Goal: Transaction & Acquisition: Purchase product/service

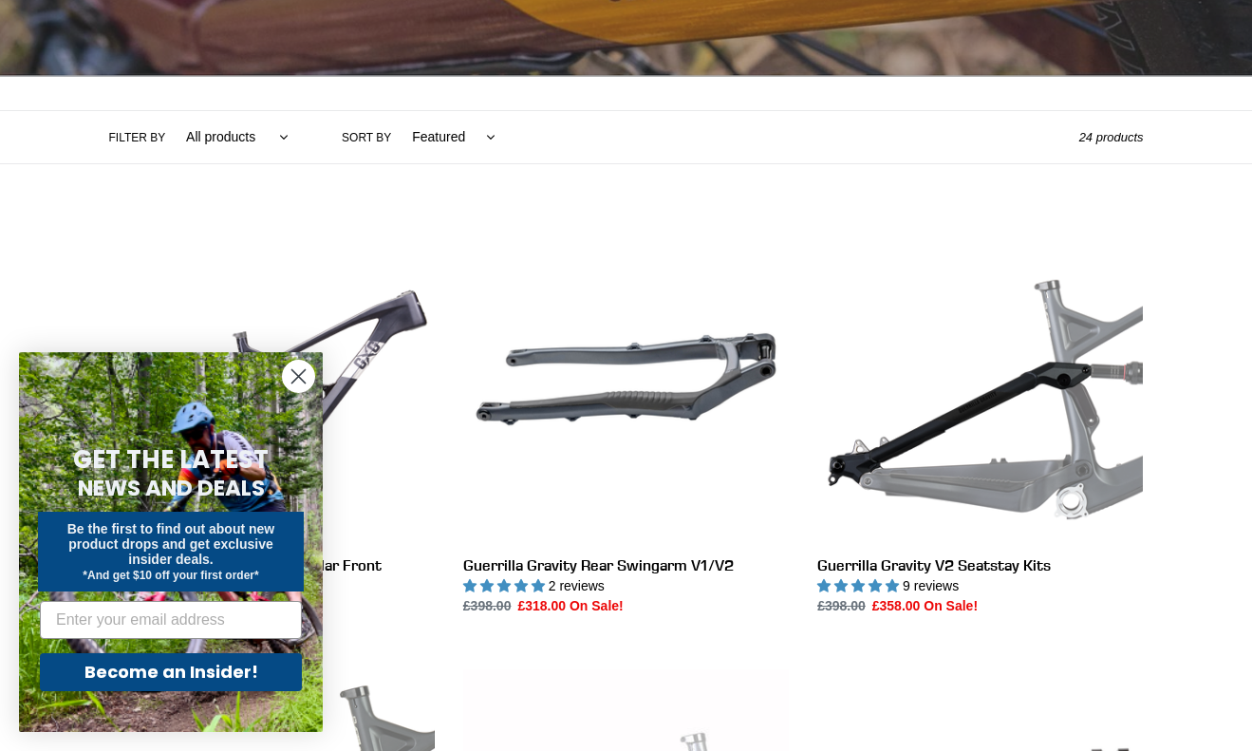
scroll to position [350, 0]
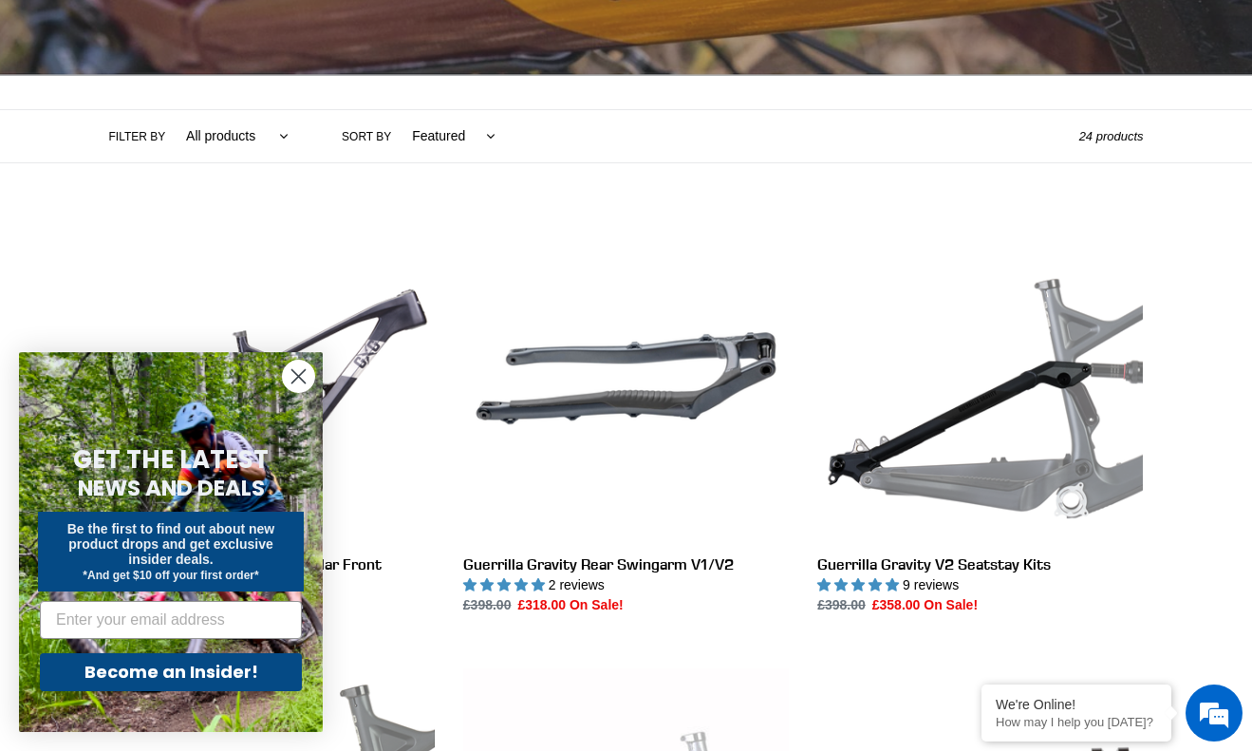
click at [295, 375] on circle "Close dialog" at bounding box center [298, 376] width 31 height 31
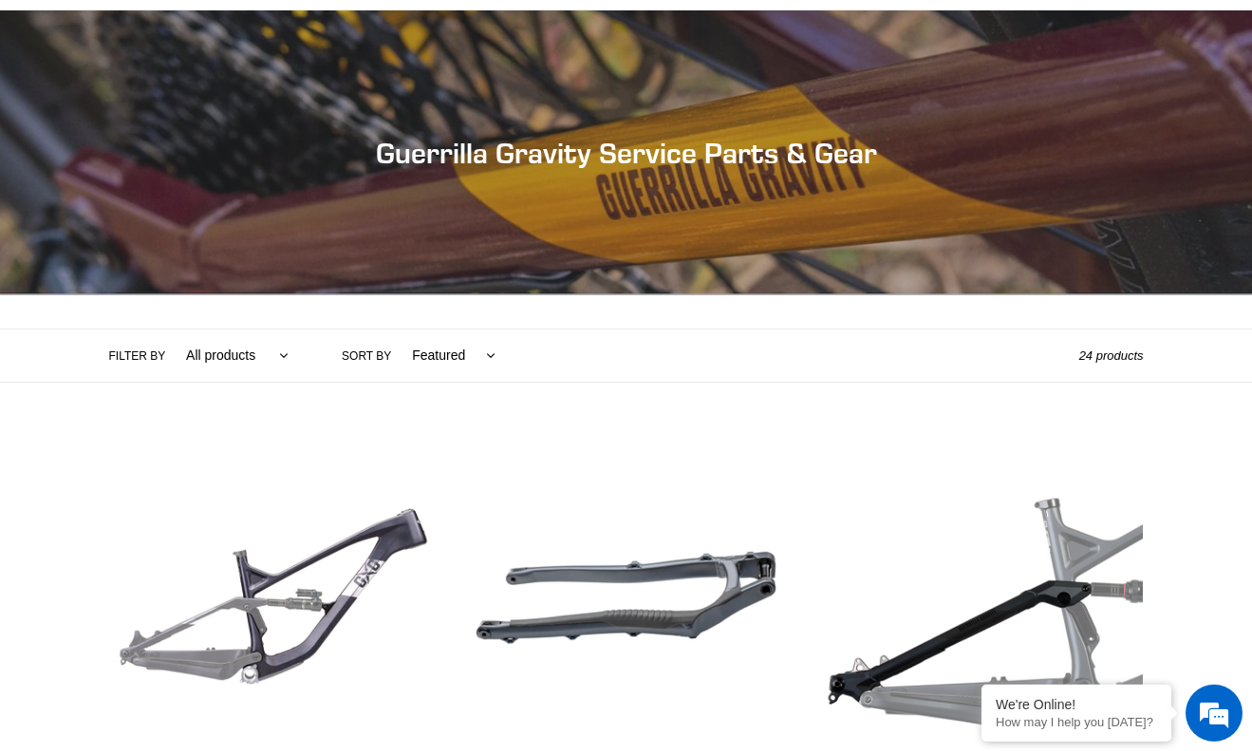
scroll to position [0, 0]
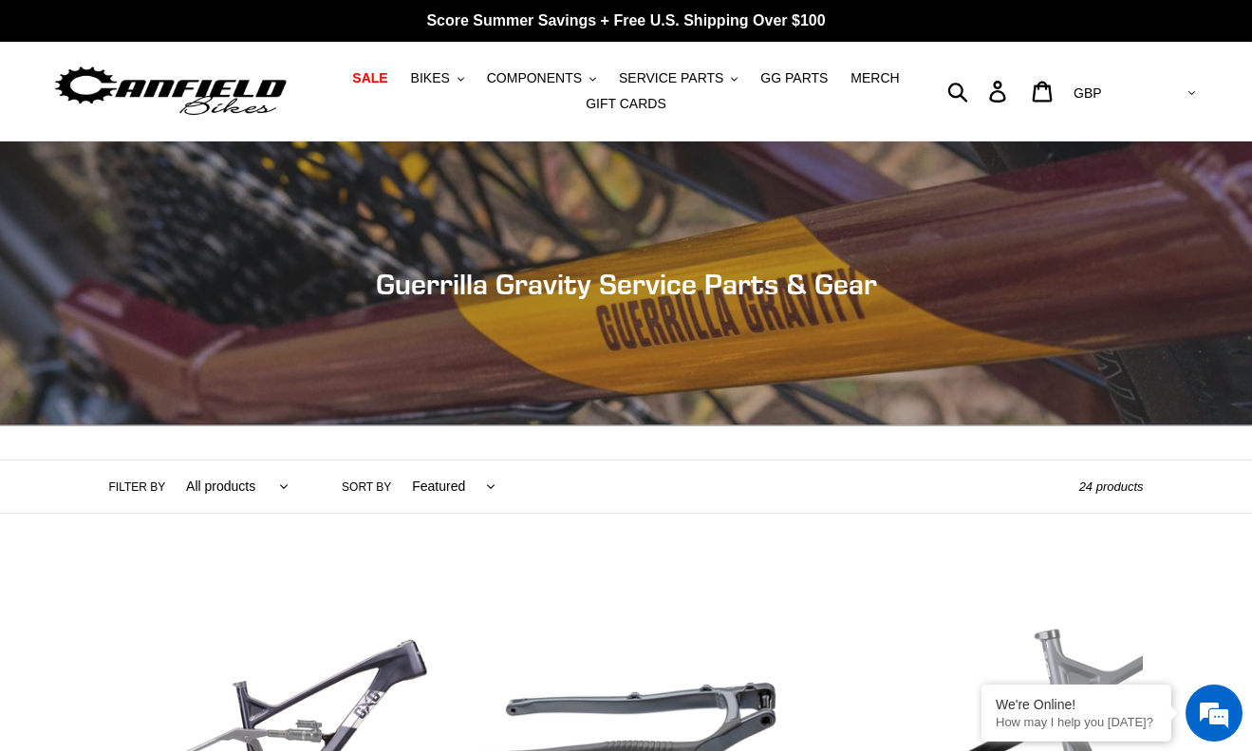
click at [1176, 99] on select "AED AFN ALL AMD ANG AUD AWG AZN BAM BBD BDT BGN BIF BND BOB BSD BWP BZD CAD CDF…" at bounding box center [1133, 93] width 134 height 35
select select "USD"
click at [1143, 76] on select "AED AFN ALL AMD ANG AUD AWG AZN BAM BBD BDT BGN BIF BND BOB BSD BWP BZD CAD CDF…" at bounding box center [1133, 93] width 134 height 35
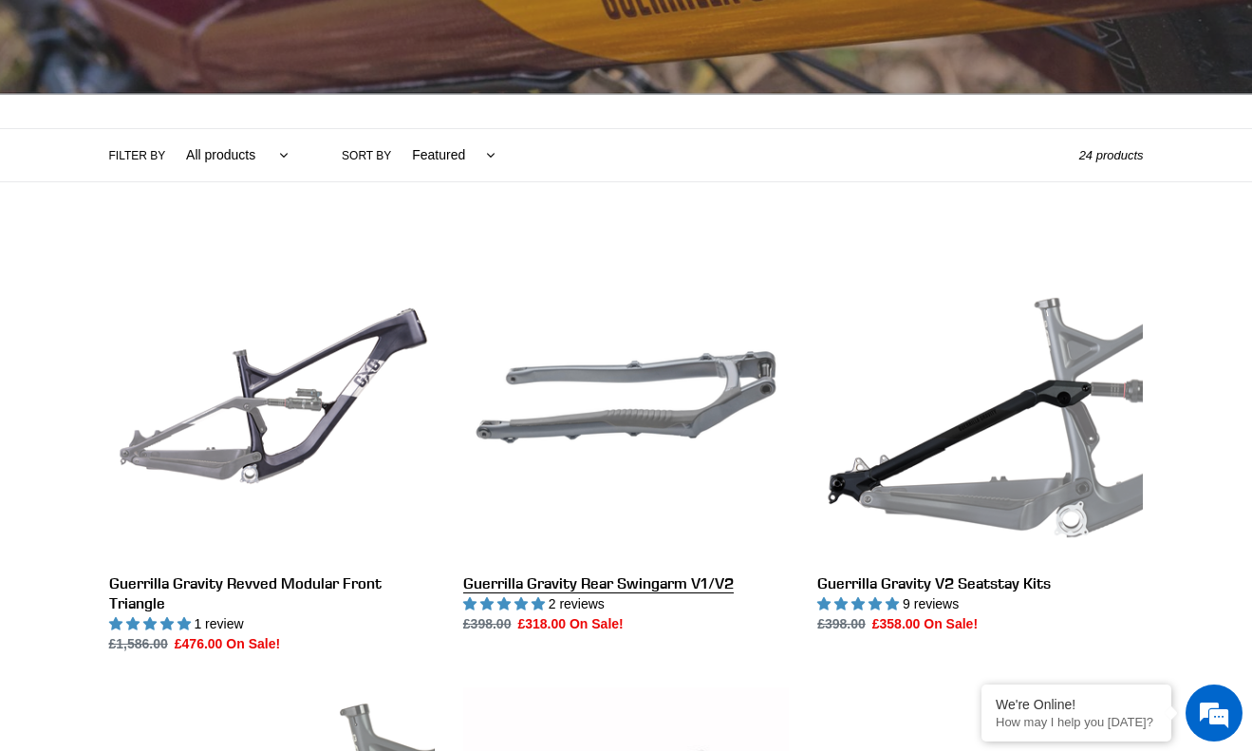
scroll to position [395, 0]
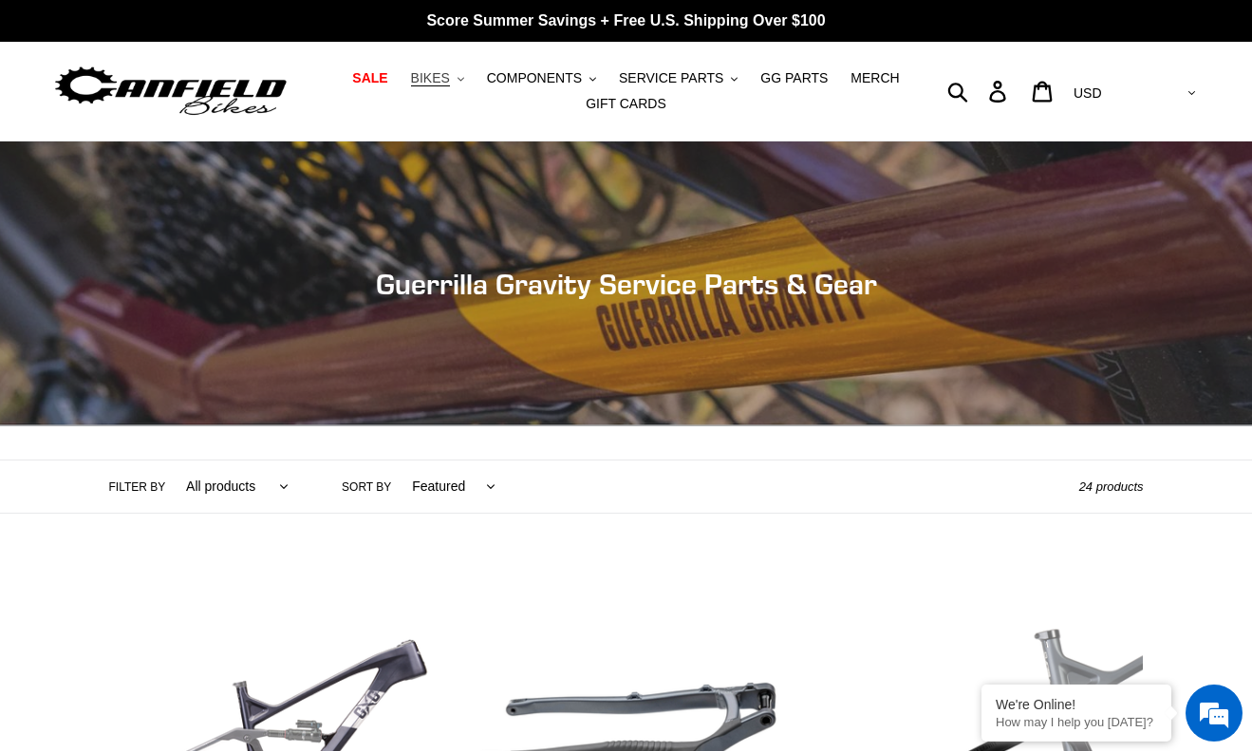
click at [439, 74] on span "BIKES" at bounding box center [430, 78] width 39 height 16
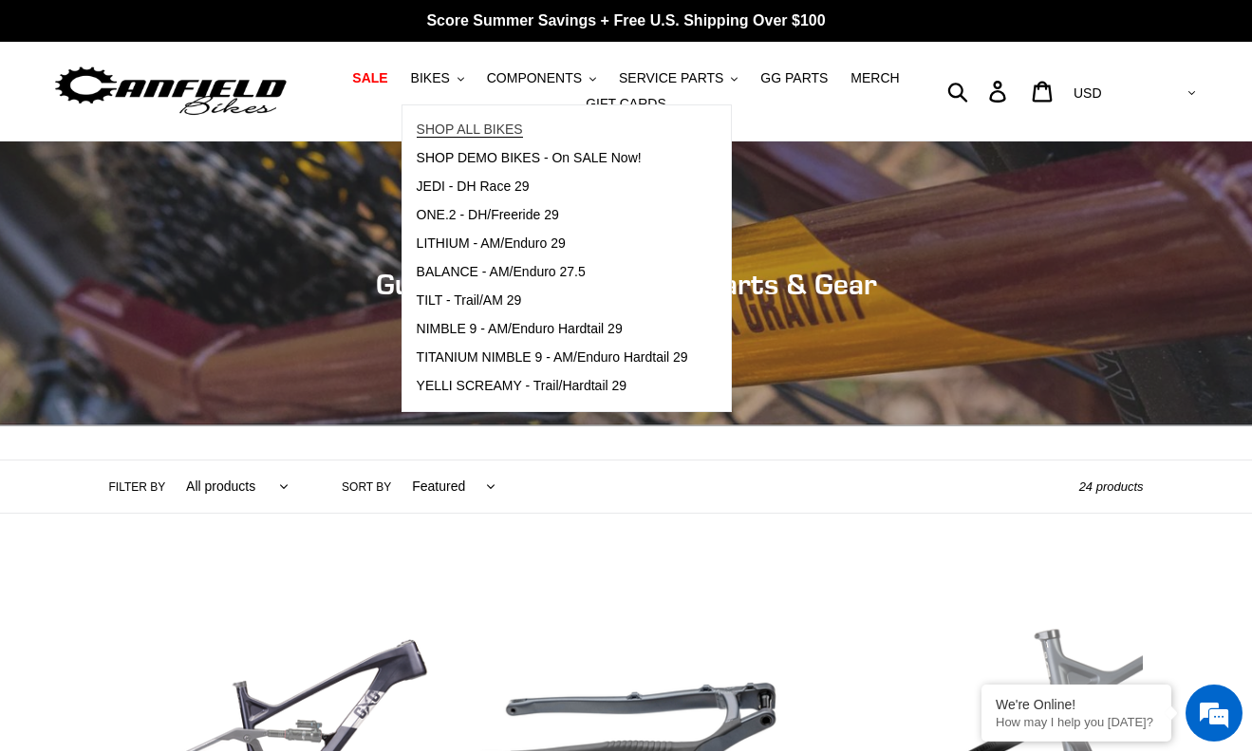
click at [469, 133] on span "SHOP ALL BIKES" at bounding box center [470, 129] width 106 height 16
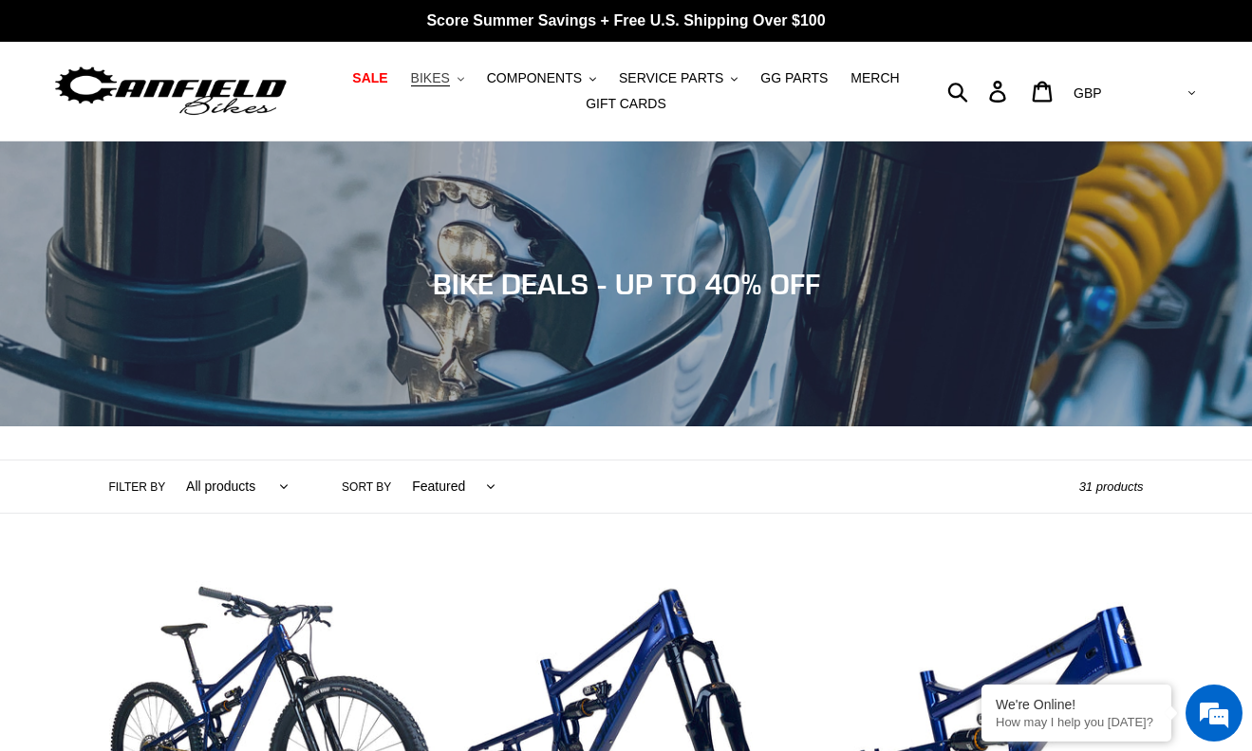
click at [438, 84] on span "BIKES" at bounding box center [430, 78] width 39 height 16
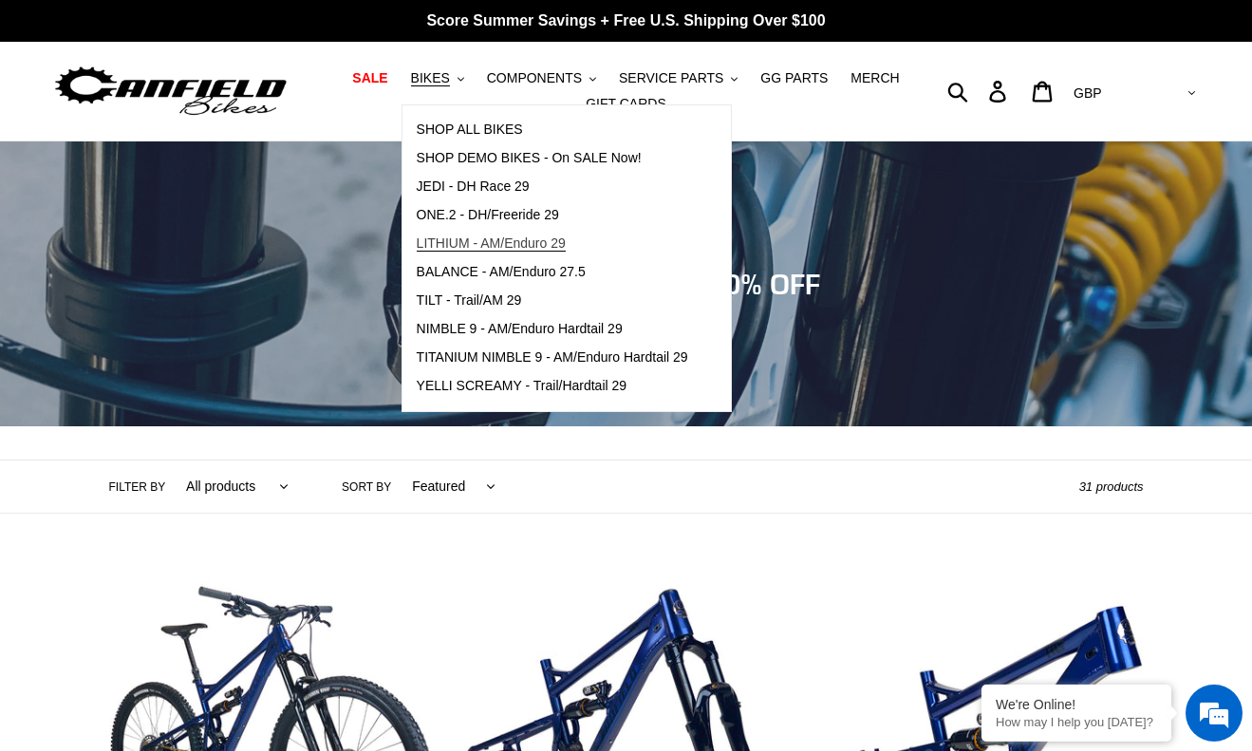
click at [566, 241] on span "LITHIUM - AM/Enduro 29" at bounding box center [491, 243] width 149 height 16
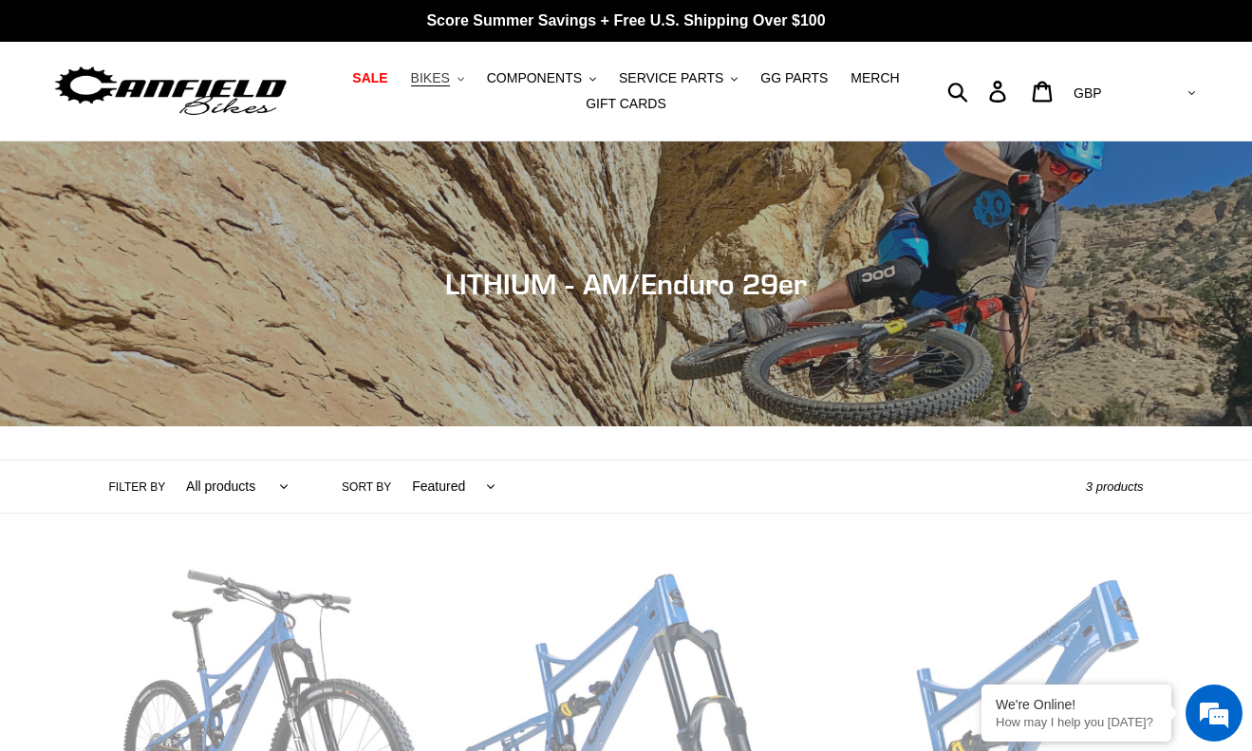
click at [435, 84] on span "BIKES" at bounding box center [430, 78] width 39 height 16
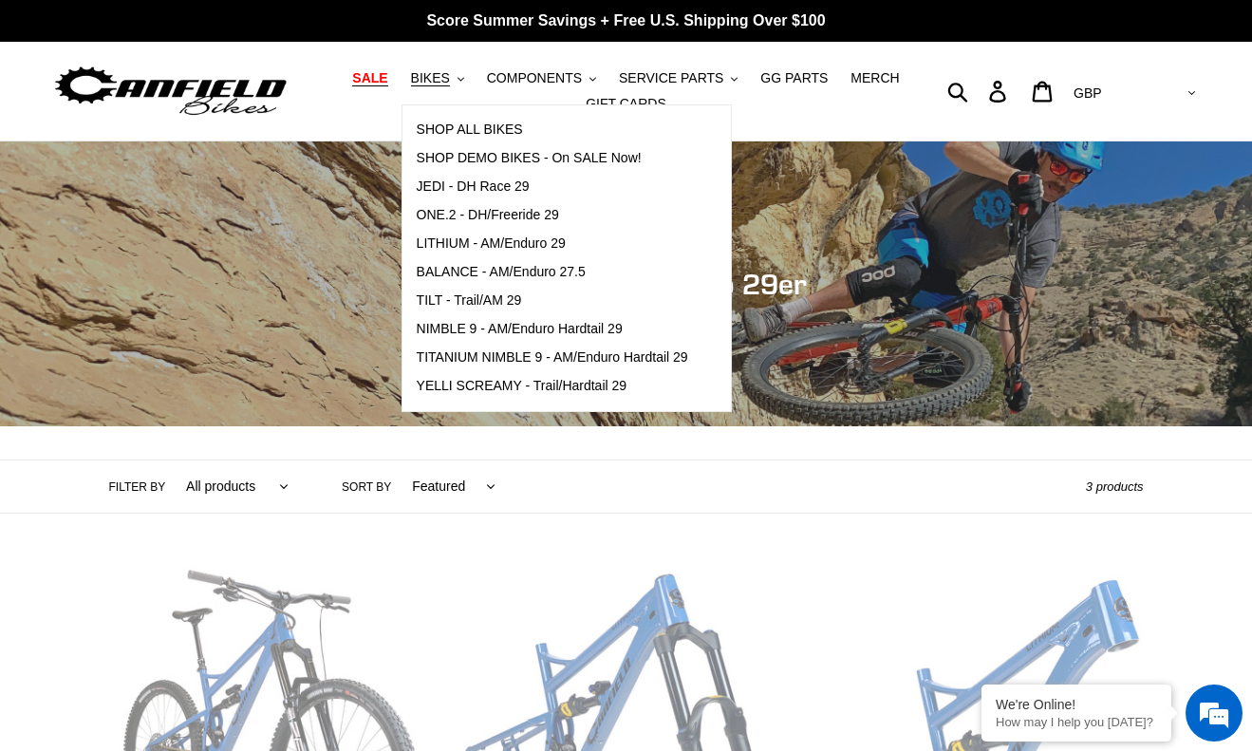
click at [381, 82] on span "SALE" at bounding box center [369, 78] width 35 height 16
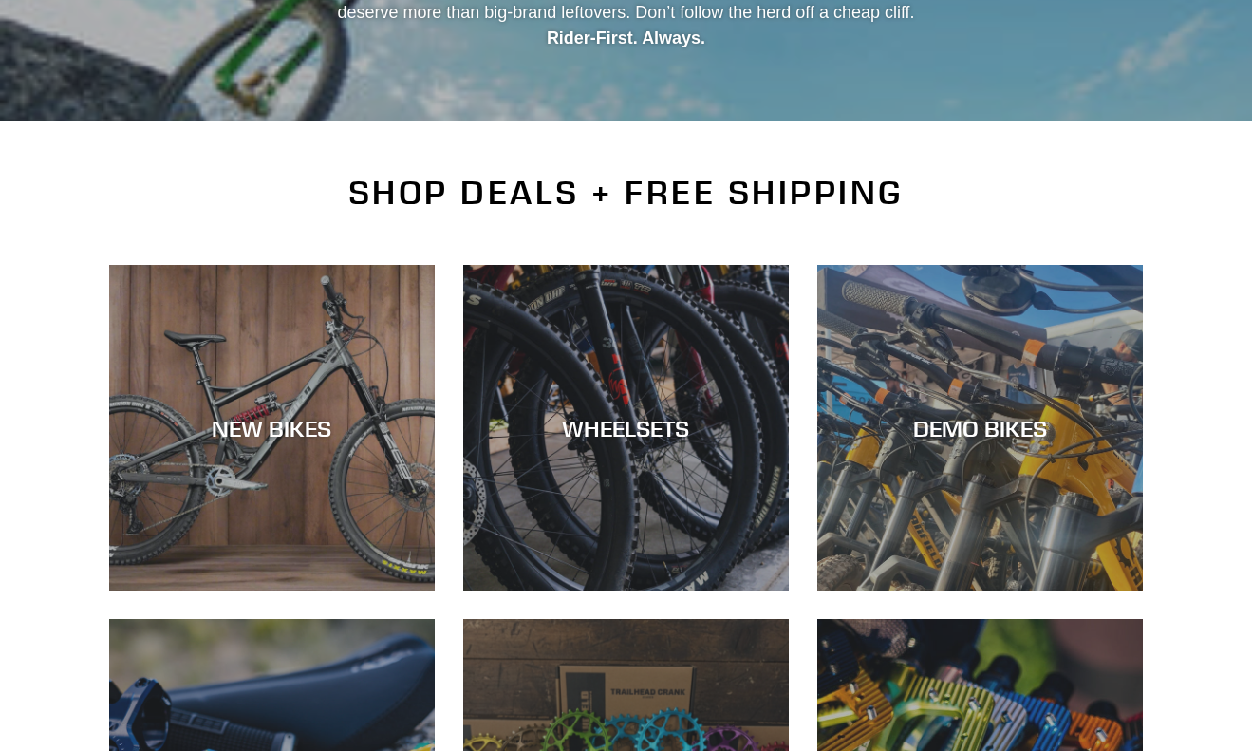
scroll to position [307, 0]
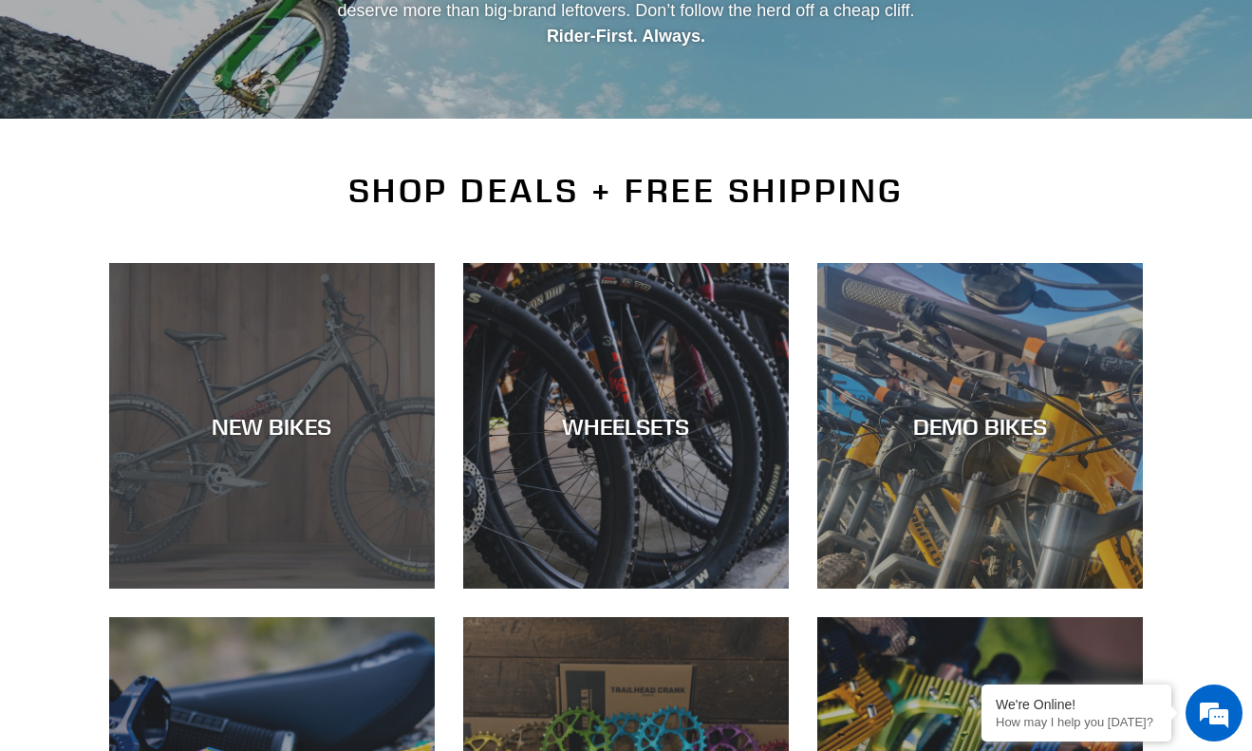
click at [328, 588] on div "NEW BIKES" at bounding box center [271, 588] width 325 height 0
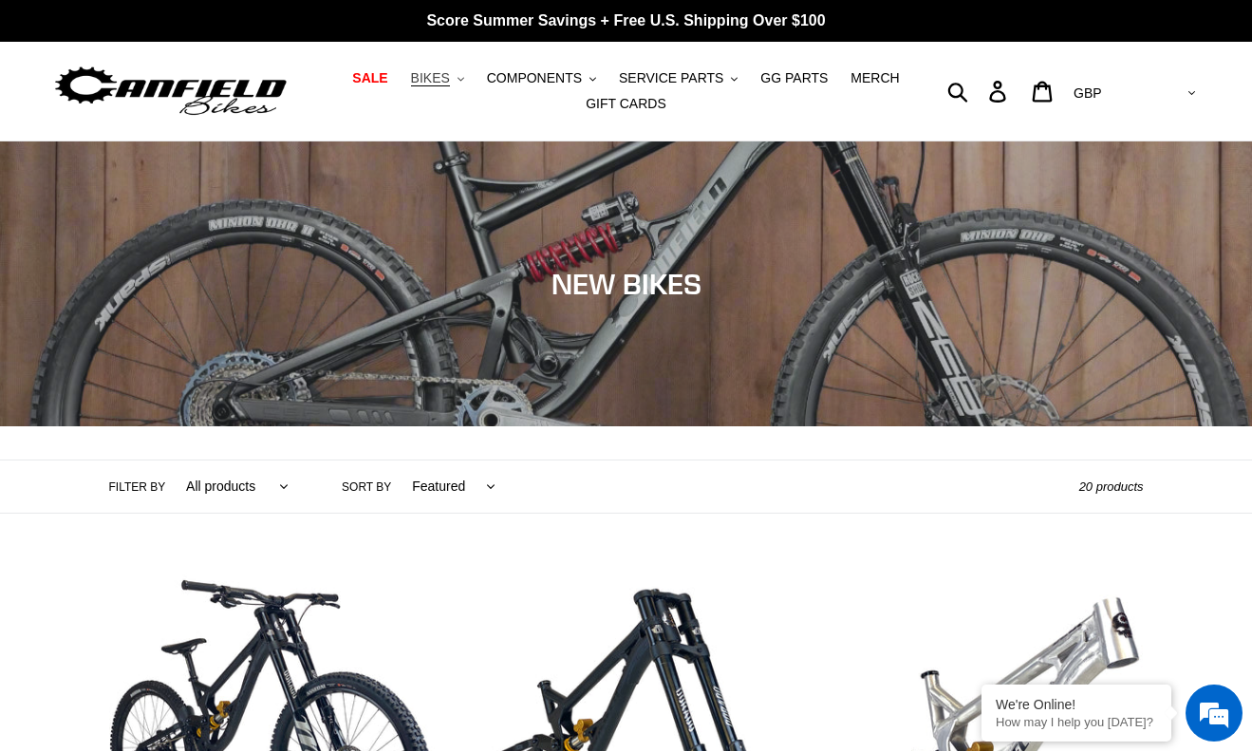
click at [436, 78] on span "BIKES" at bounding box center [430, 78] width 39 height 16
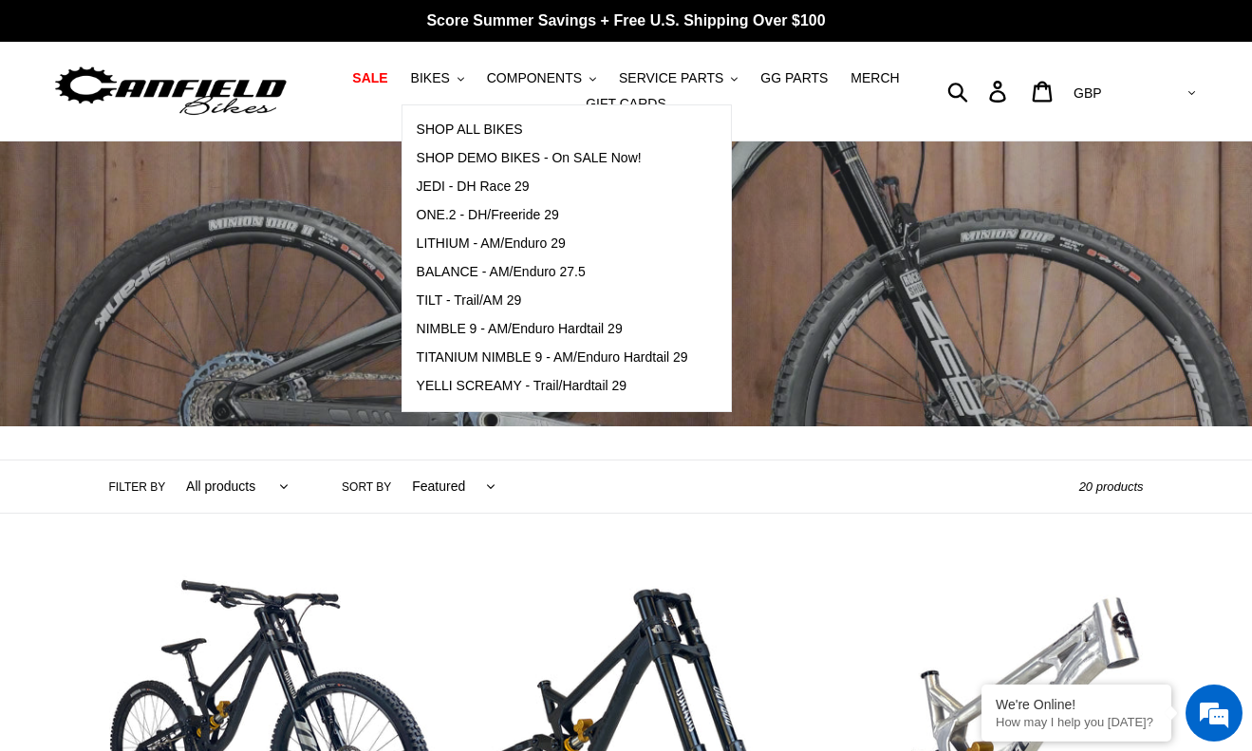
click at [297, 65] on div at bounding box center [195, 92] width 287 height 60
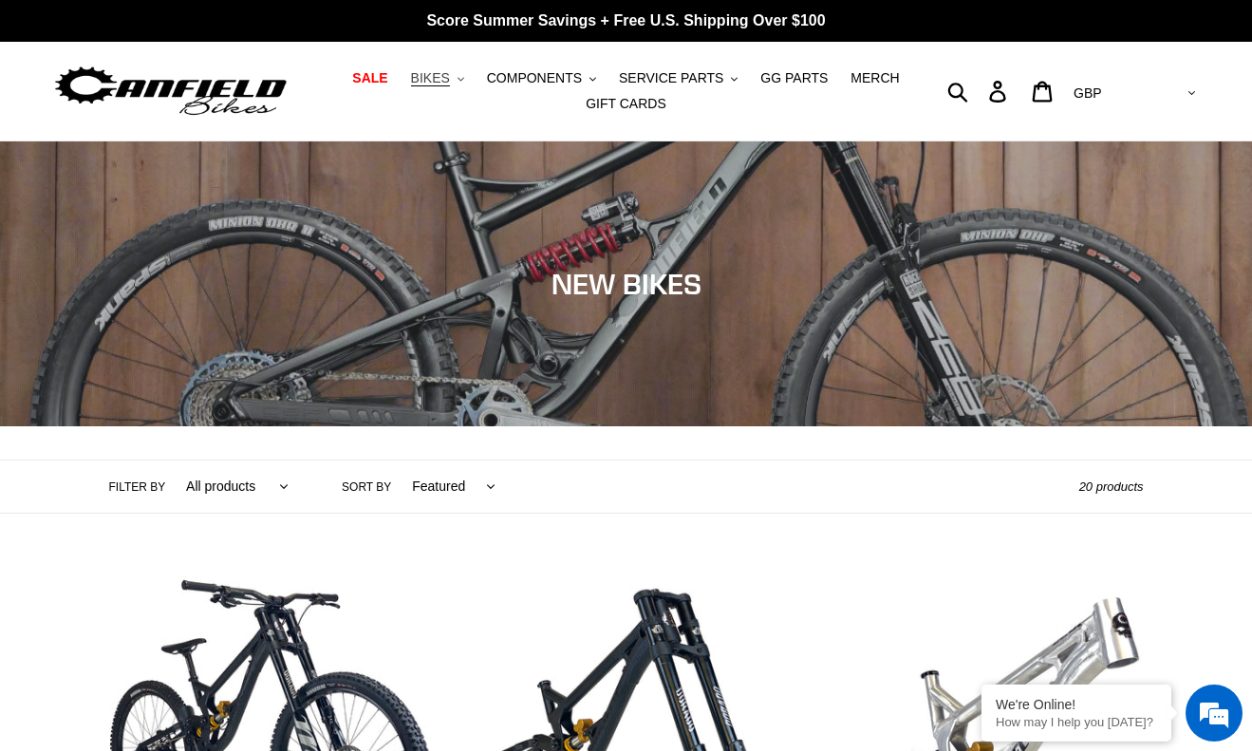
click at [448, 78] on span "BIKES" at bounding box center [430, 78] width 39 height 16
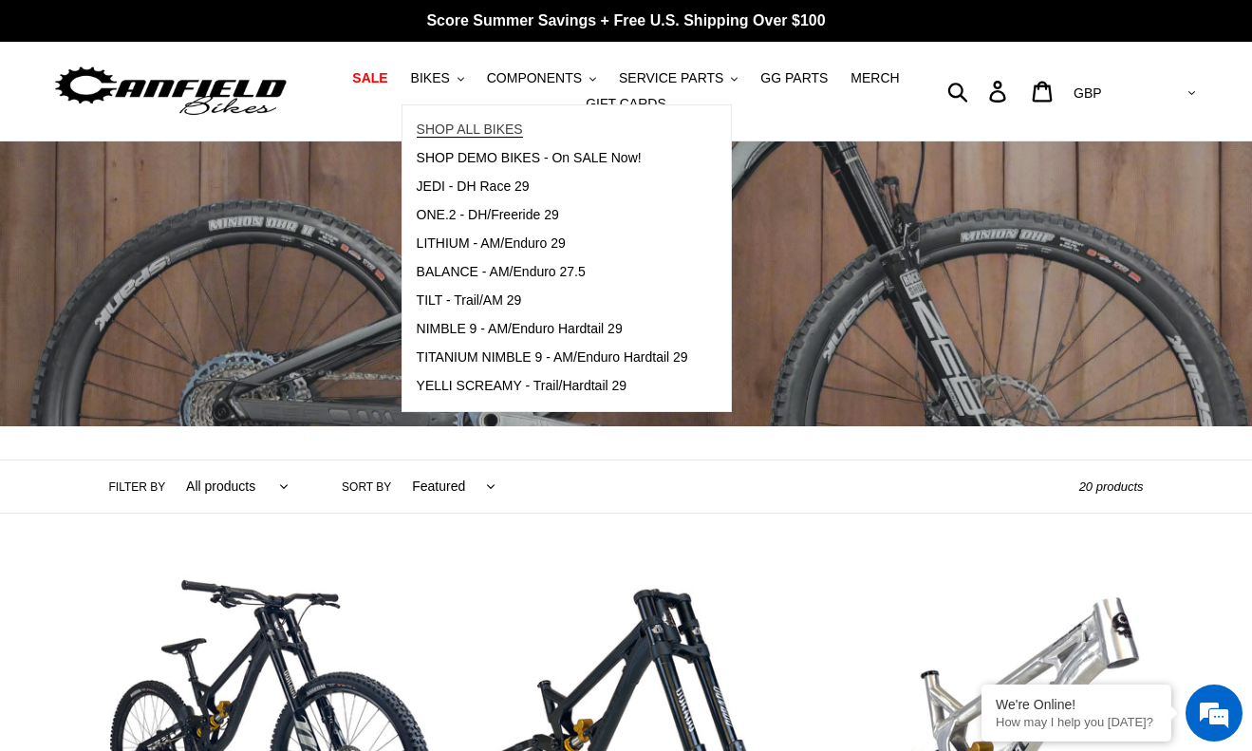
click at [464, 127] on span "SHOP ALL BIKES" at bounding box center [470, 129] width 106 height 16
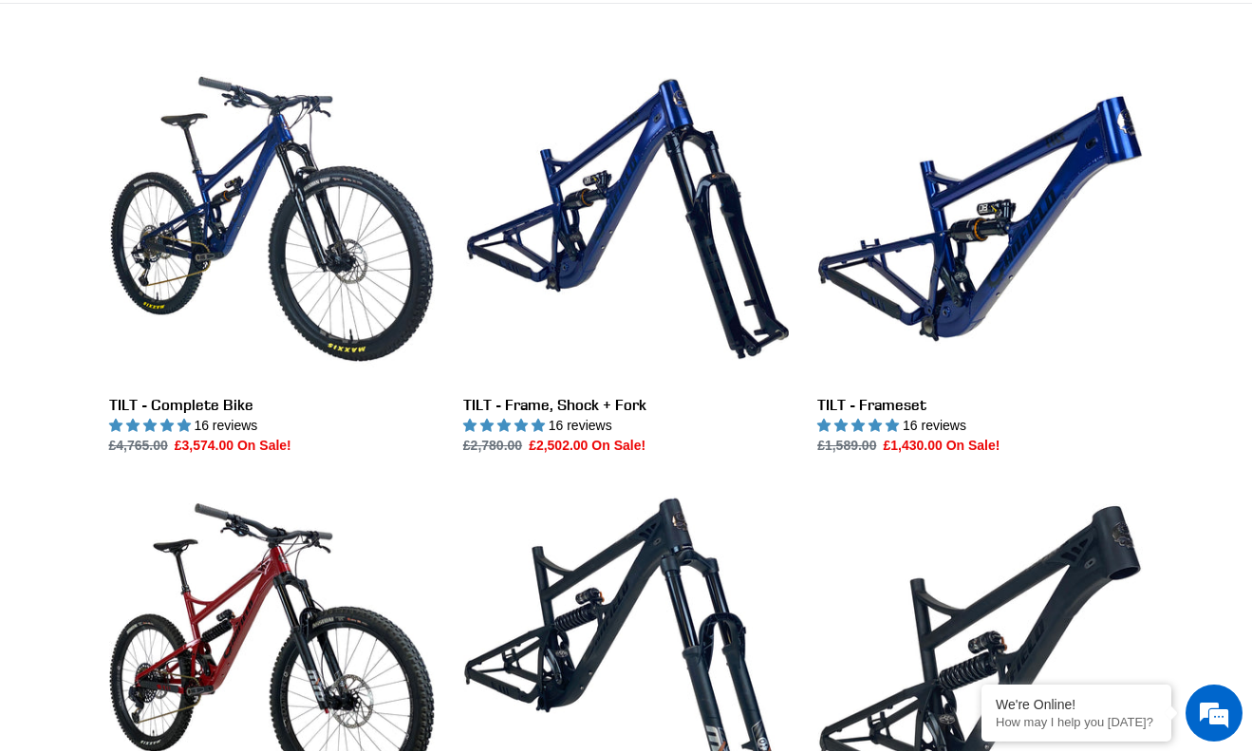
scroll to position [433, 0]
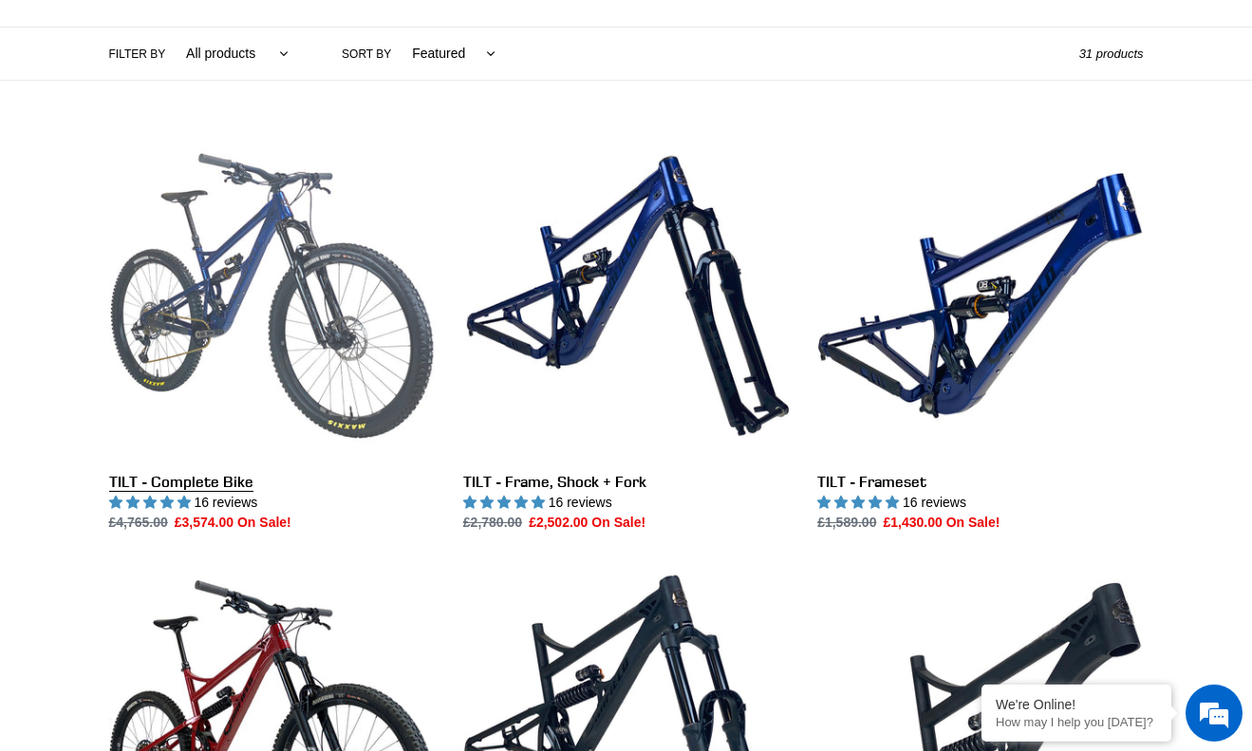
click at [251, 315] on link "TILT - Complete Bike" at bounding box center [271, 333] width 325 height 400
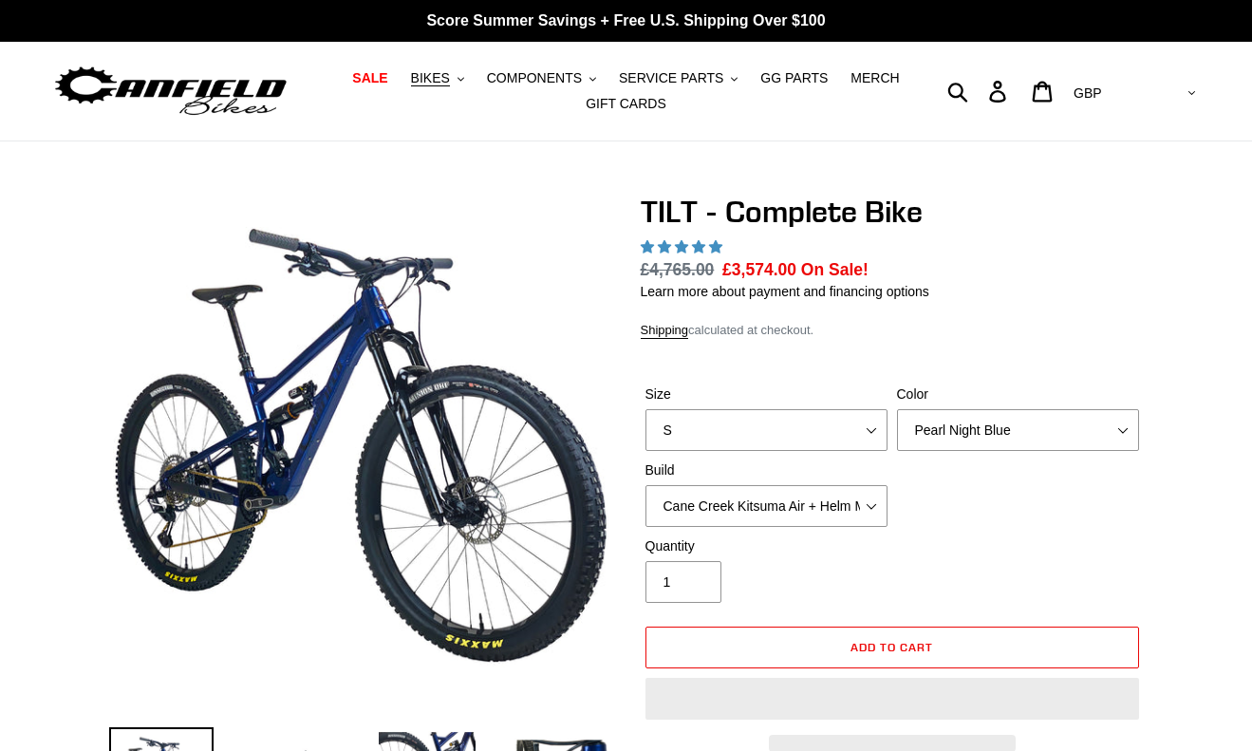
select select "highest-rating"
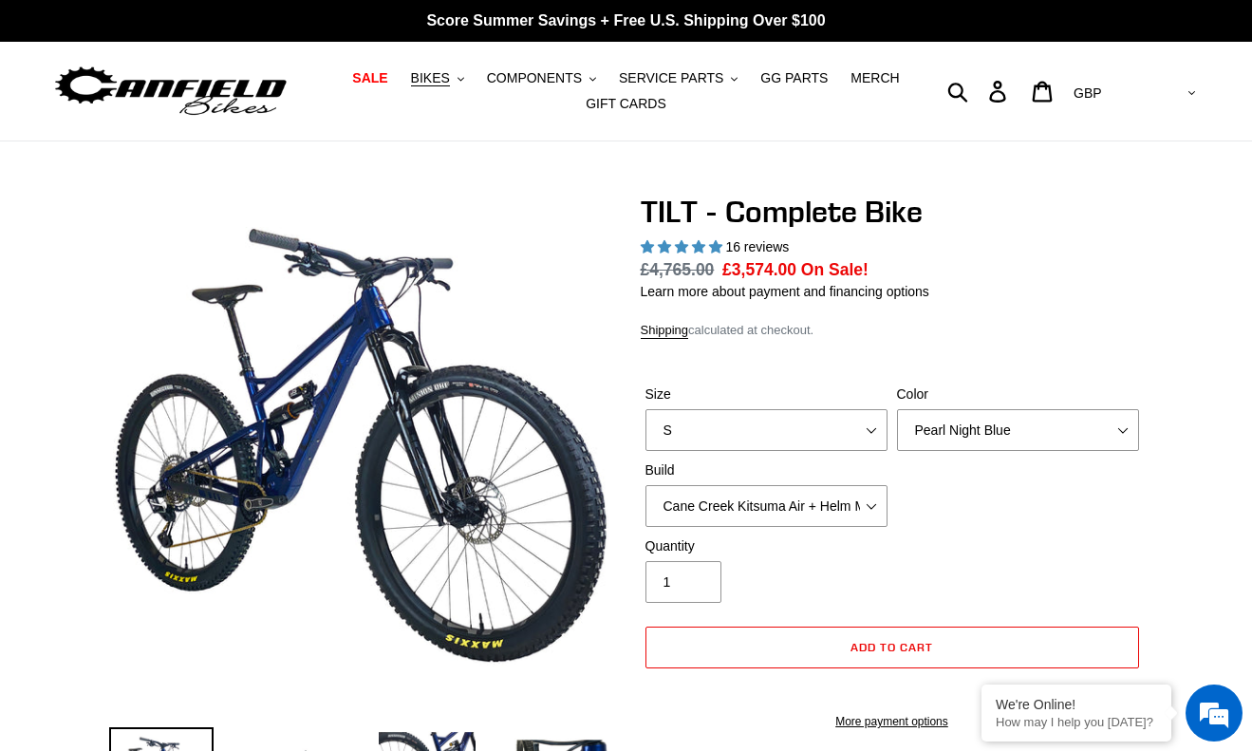
click at [1191, 89] on select "AED AFN ALL AMD ANG AUD AWG AZN BAM BBD BDT BGN BIF BND BOB BSD BWP BZD CAD CDF…" at bounding box center [1133, 93] width 134 height 35
select select "highest-rating"
select select "USD"
click at [1143, 76] on select "AED AFN ALL AMD ANG AUD AWG AZN BAM BBD BDT BGN BIF BND BOB BSD BWP BZD CAD CDF…" at bounding box center [1133, 93] width 134 height 35
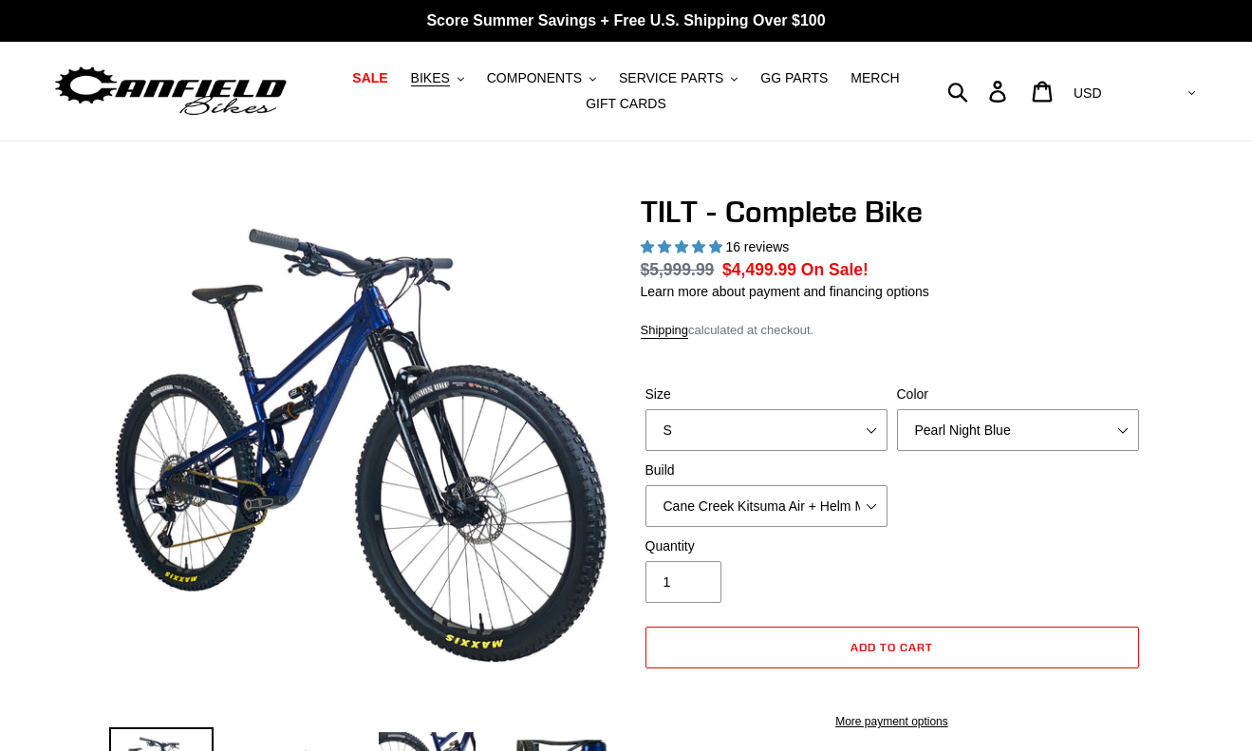
select select "highest-rating"
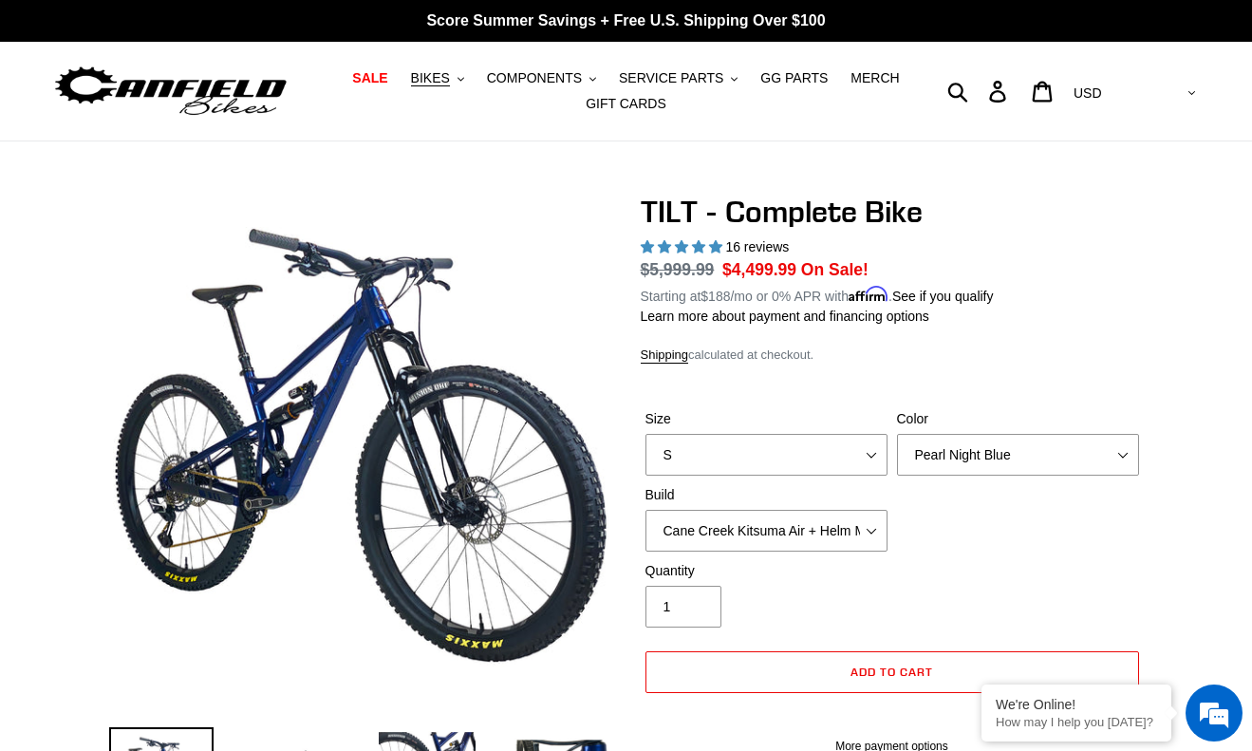
click at [1024, 247] on div "16 reviews" at bounding box center [892, 247] width 503 height 20
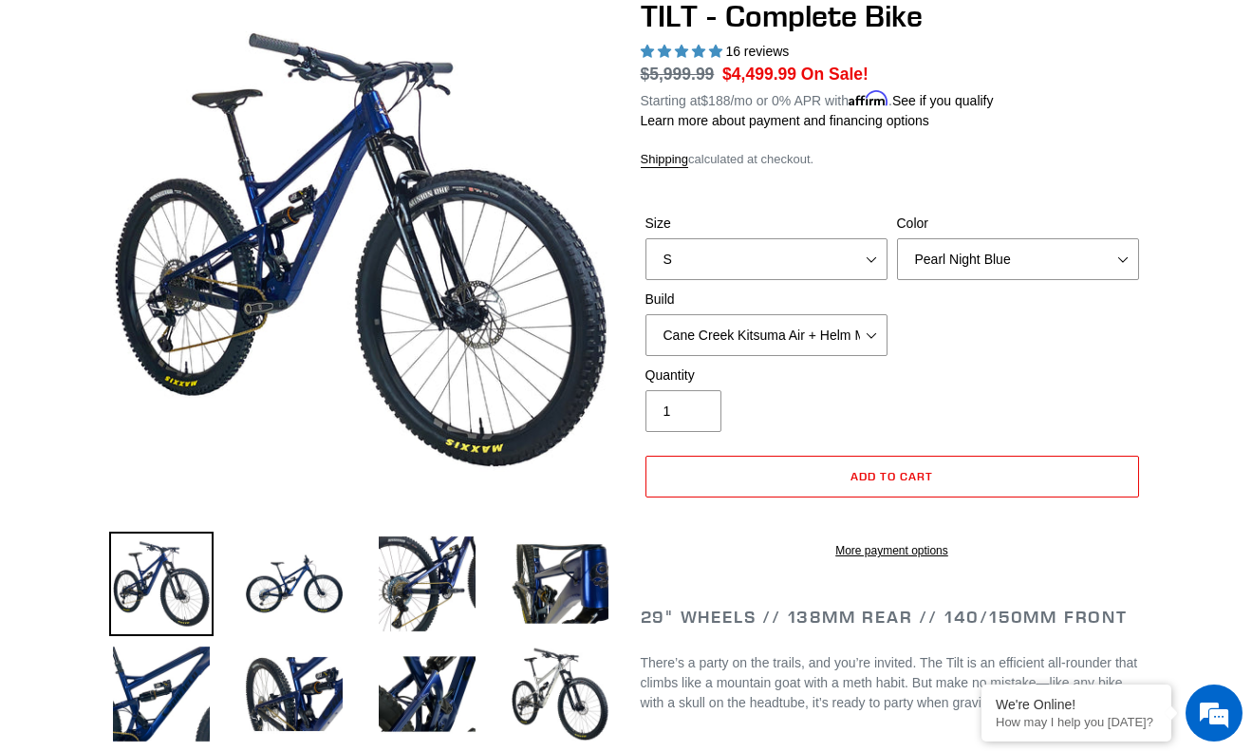
scroll to position [179, 0]
